Goal: Task Accomplishment & Management: Complete application form

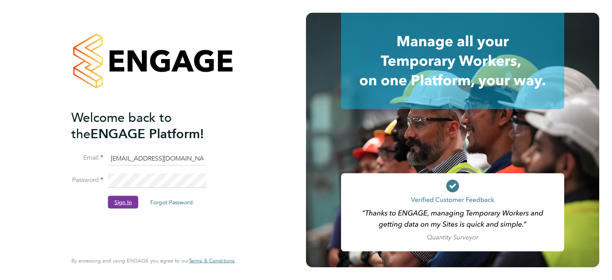
click at [120, 202] on button "Sign In" at bounding box center [123, 202] width 30 height 13
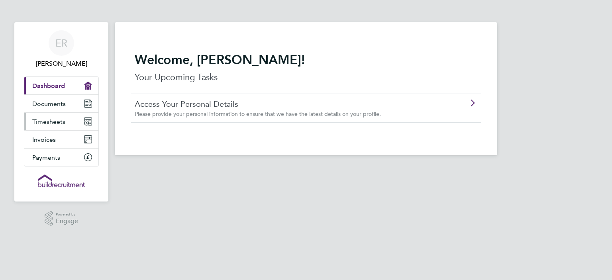
click at [51, 121] on span "Timesheets" at bounding box center [48, 122] width 33 height 8
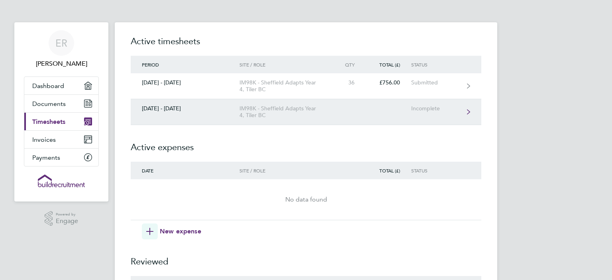
click at [276, 109] on div "IM98K - Sheffield Adapts Year 4, Tiler BC" at bounding box center [284, 112] width 91 height 14
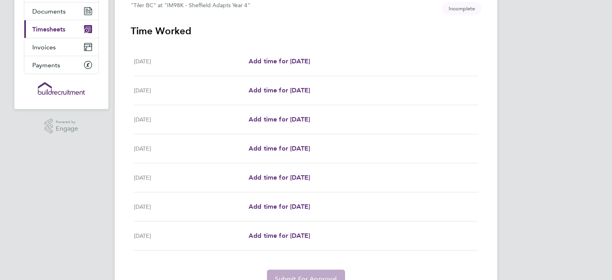
scroll to position [92, 0]
click at [305, 119] on span "Add time for Mon 29 Sep" at bounding box center [279, 120] width 61 height 8
select select "30"
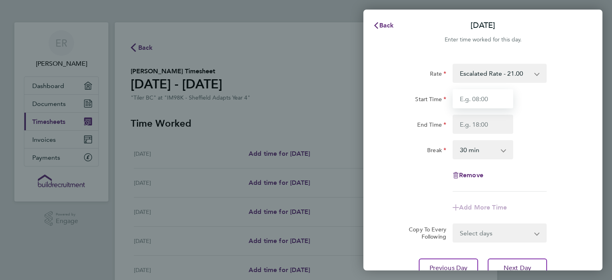
click at [503, 103] on input "Start Time" at bounding box center [483, 98] width 61 height 19
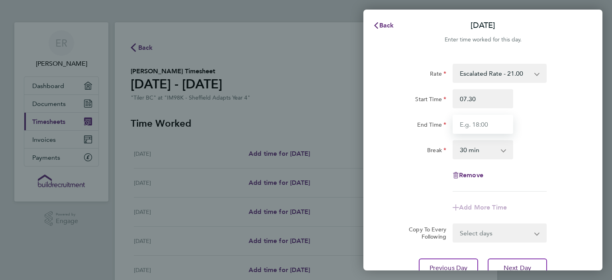
type input "07:30"
click at [481, 125] on input "End Time" at bounding box center [483, 124] width 61 height 19
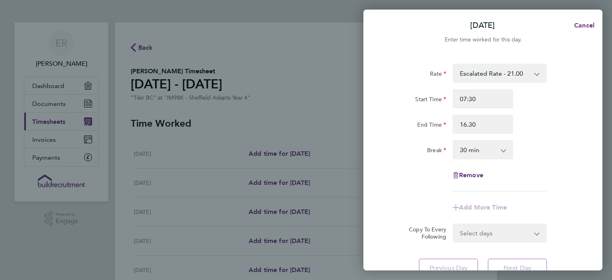
type input "16:30"
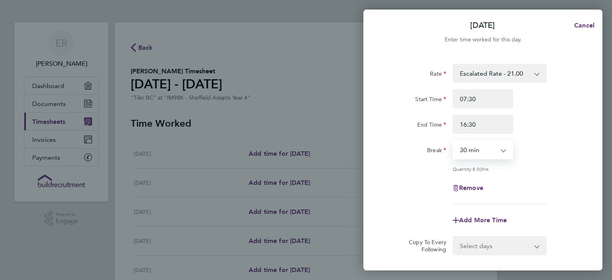
click at [453, 141] on select "0 min 15 min 30 min 45 min 60 min 75 min 90 min" at bounding box center [477, 150] width 49 height 18
select select "0"
click option "0 min" at bounding box center [0, 0] width 0 height 0
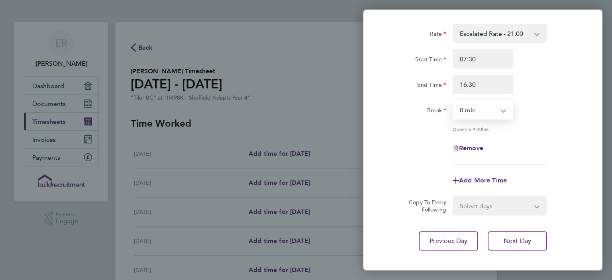
scroll to position [39, 0]
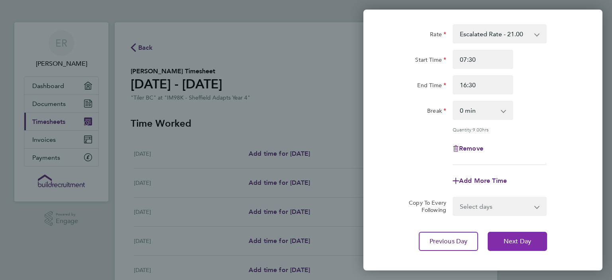
click at [516, 243] on span "Next Day" at bounding box center [517, 241] width 27 height 8
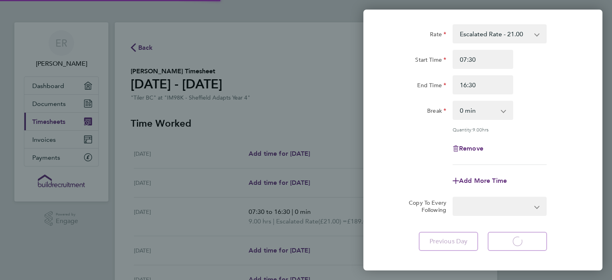
select select "30"
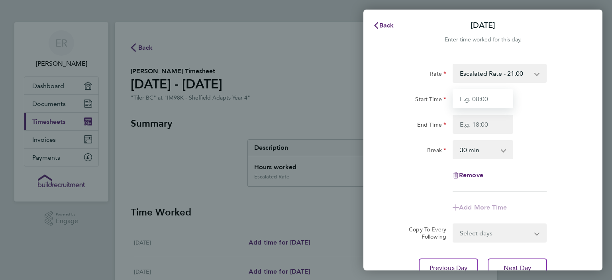
click at [486, 98] on input "Start Time" at bounding box center [483, 98] width 61 height 19
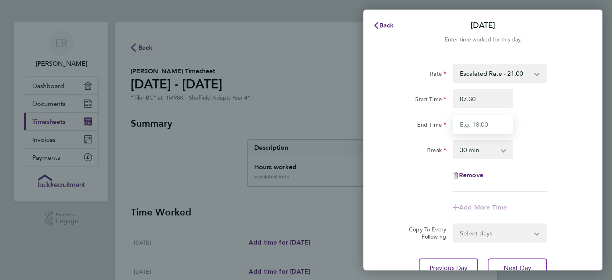
type input "07:30"
click at [481, 127] on input "End Time" at bounding box center [483, 124] width 61 height 19
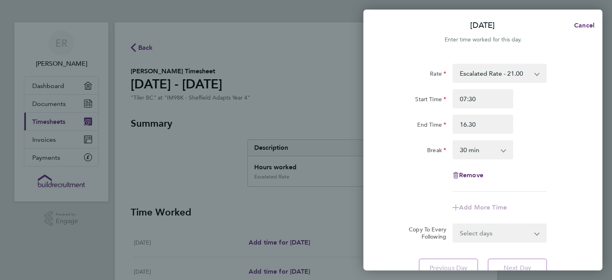
type input "16:30"
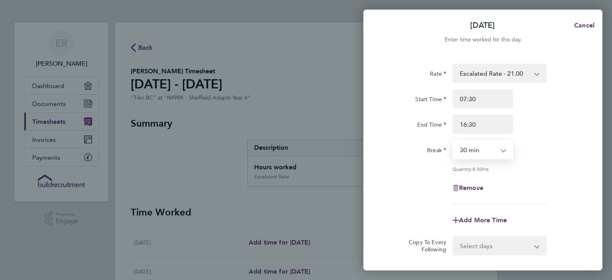
click at [453, 141] on select "0 min 15 min 30 min 45 min 60 min 75 min 90 min" at bounding box center [477, 150] width 49 height 18
select select "0"
click option "0 min" at bounding box center [0, 0] width 0 height 0
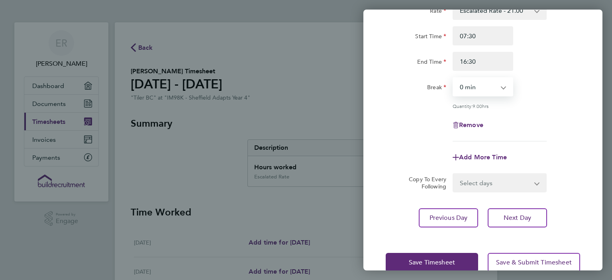
scroll to position [70, 0]
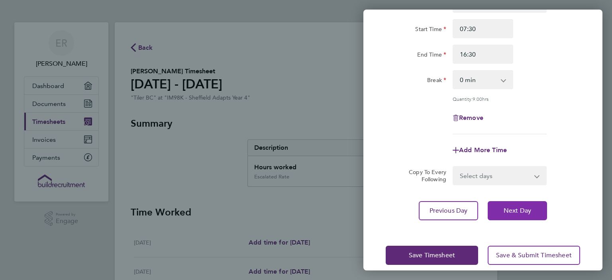
click at [520, 212] on span "Next Day" at bounding box center [517, 211] width 27 height 8
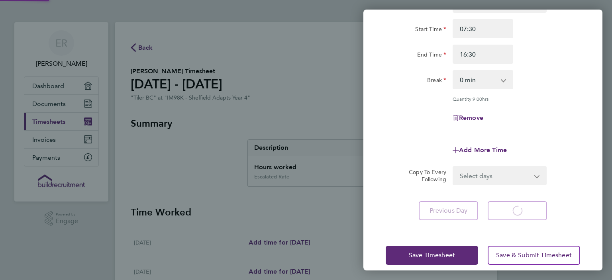
select select "30"
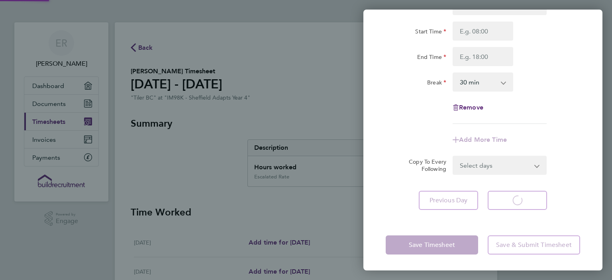
scroll to position [58, 0]
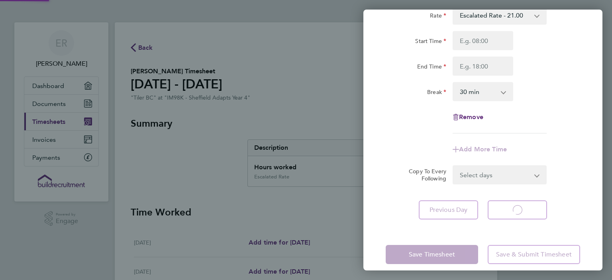
select select "30"
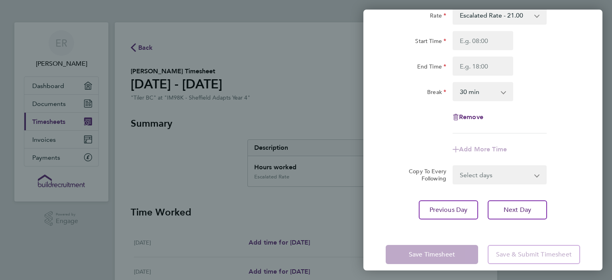
click at [308, 112] on div "Back Wed 01 Oct Enter time worked for this day. Rate Escalated Rate - 21.00 Sta…" at bounding box center [306, 140] width 612 height 280
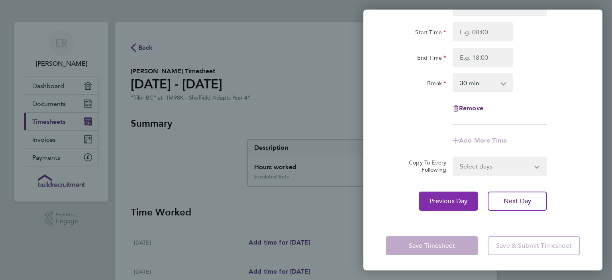
click at [457, 198] on span "Previous Day" at bounding box center [449, 201] width 38 height 8
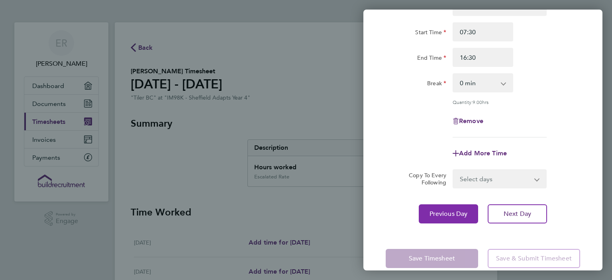
scroll to position [79, 0]
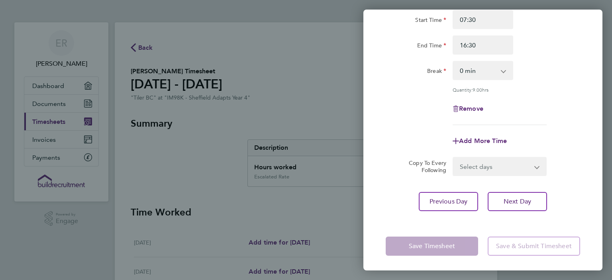
click at [444, 245] on app-form-button "Save Timesheet" at bounding box center [434, 246] width 97 height 19
click at [436, 248] on app-form-button "Save Timesheet" at bounding box center [434, 246] width 97 height 19
click at [338, 70] on div "Back Tue 30 Sep Enter time worked for this day. Rate Escalated Rate - 21.00 Sta…" at bounding box center [306, 140] width 612 height 280
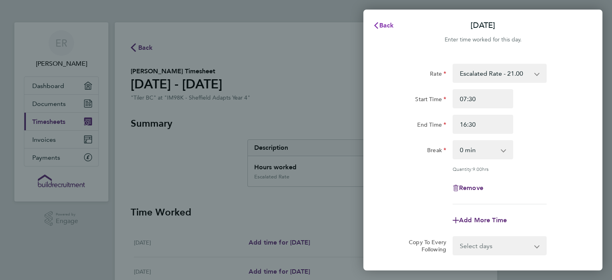
click at [382, 22] on span "Back" at bounding box center [386, 26] width 15 height 8
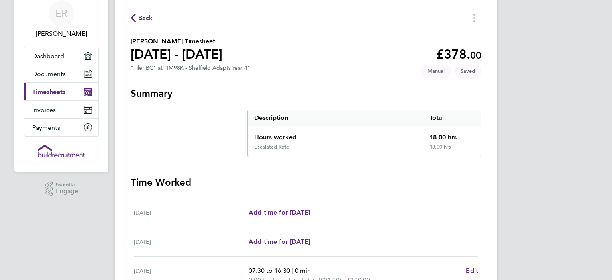
scroll to position [12, 0]
